Goal: Obtain resource: Obtain resource

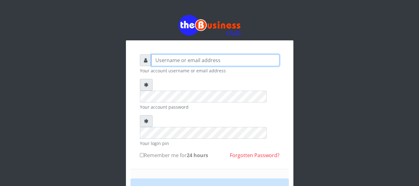
type input "[EMAIL_ADDRESS][DOMAIN_NAME]"
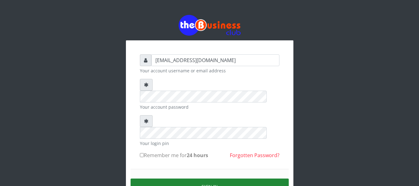
click at [215, 178] on button "Sign in" at bounding box center [209, 186] width 158 height 16
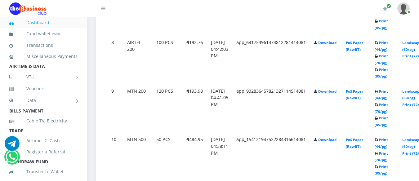
scroll to position [708, 0]
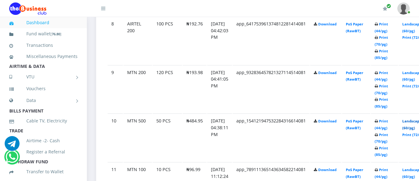
click at [415, 121] on link "Landscape (60/pg)" at bounding box center [411, 124] width 19 height 11
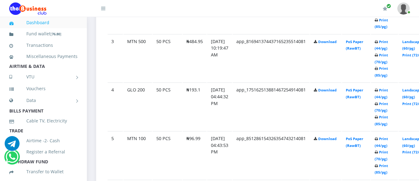
scroll to position [445, 0]
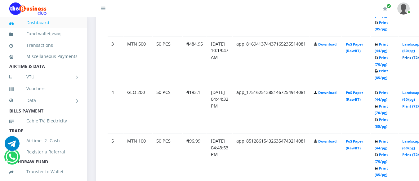
click at [411, 45] on link "Landscape (60/pg)" at bounding box center [411, 47] width 19 height 11
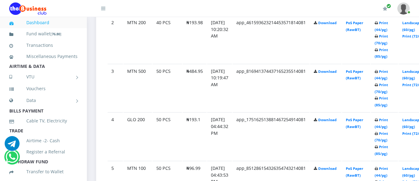
scroll to position [445, 0]
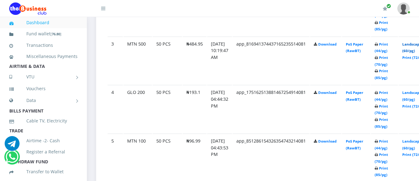
click at [414, 44] on link "Landscape (60/pg)" at bounding box center [411, 47] width 19 height 11
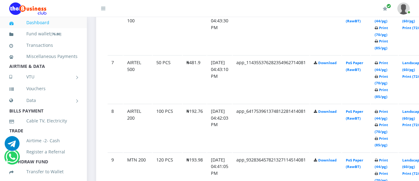
scroll to position [629, 0]
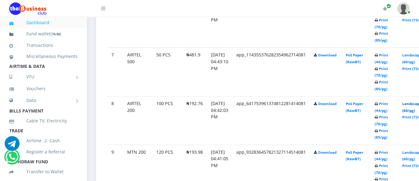
click at [416, 104] on link "Landscape (60/pg)" at bounding box center [411, 106] width 19 height 11
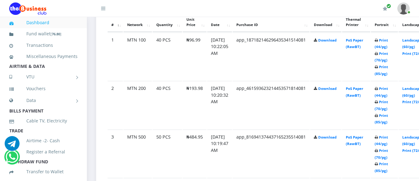
scroll to position [350, 0]
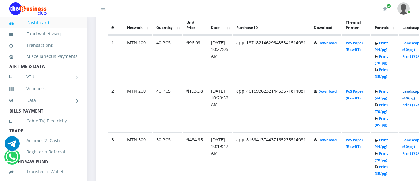
click at [414, 92] on link "Landscape (60/pg)" at bounding box center [411, 94] width 19 height 11
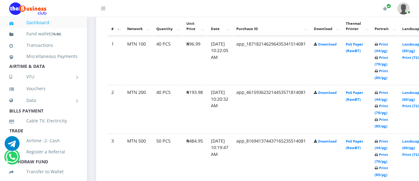
scroll to position [350, 0]
